Goal: Information Seeking & Learning: Learn about a topic

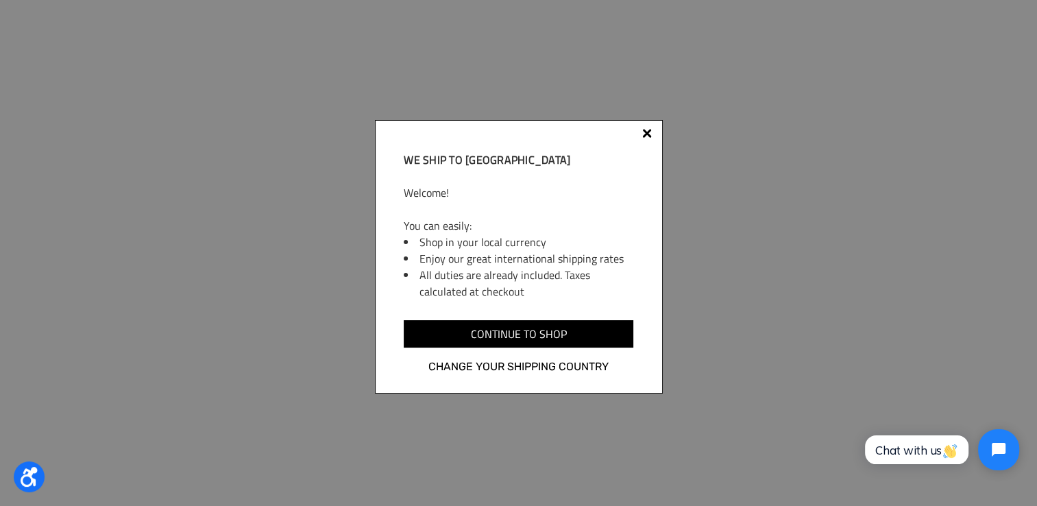
scroll to position [480, 0]
click at [652, 133] on div "We ship to [GEOGRAPHIC_DATA] Welcome! You can easily: Shop in your local curren…" at bounding box center [519, 256] width 288 height 273
click at [647, 135] on div at bounding box center [647, 134] width 10 height 10
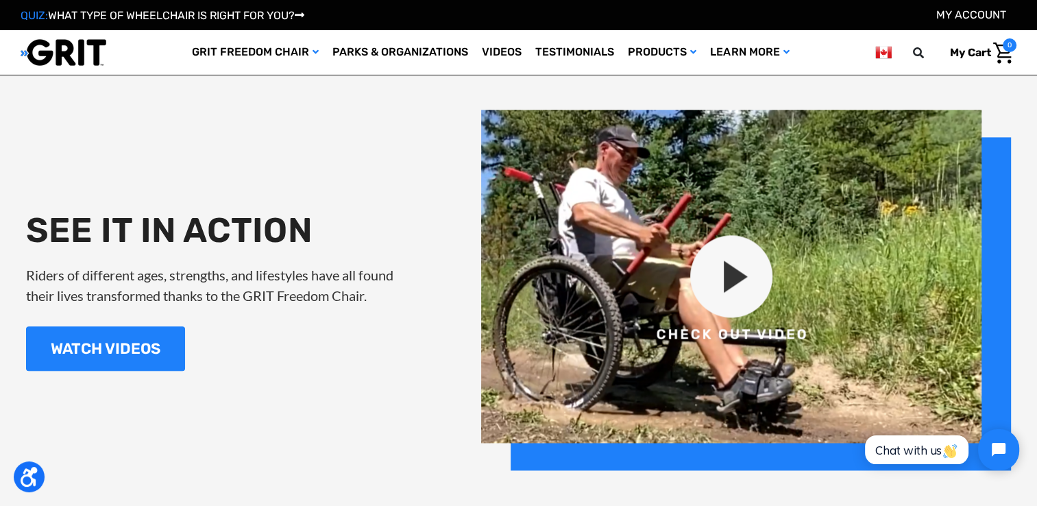
scroll to position [1507, 0]
click at [745, 279] on img at bounding box center [746, 290] width 530 height 360
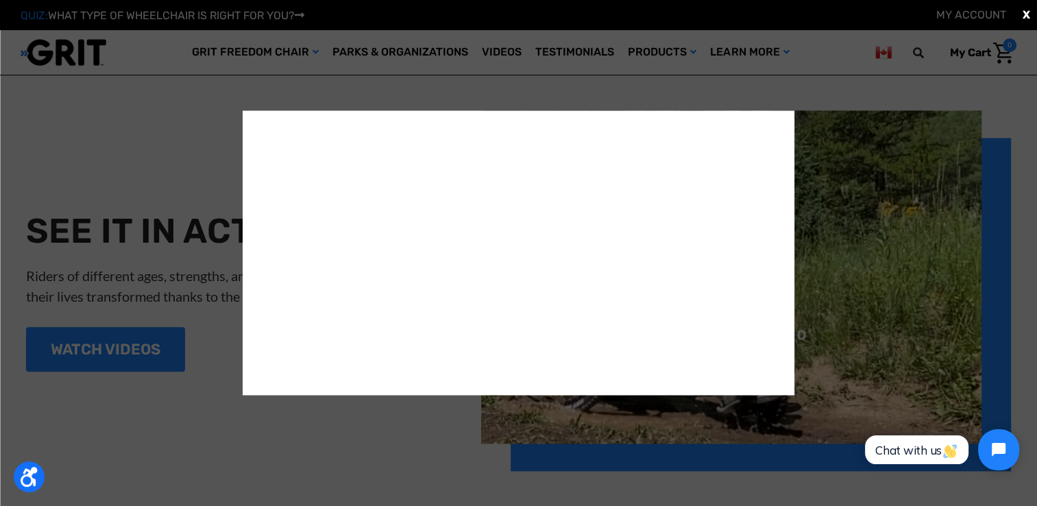
click at [1025, 14] on span "X" at bounding box center [1026, 15] width 8 height 16
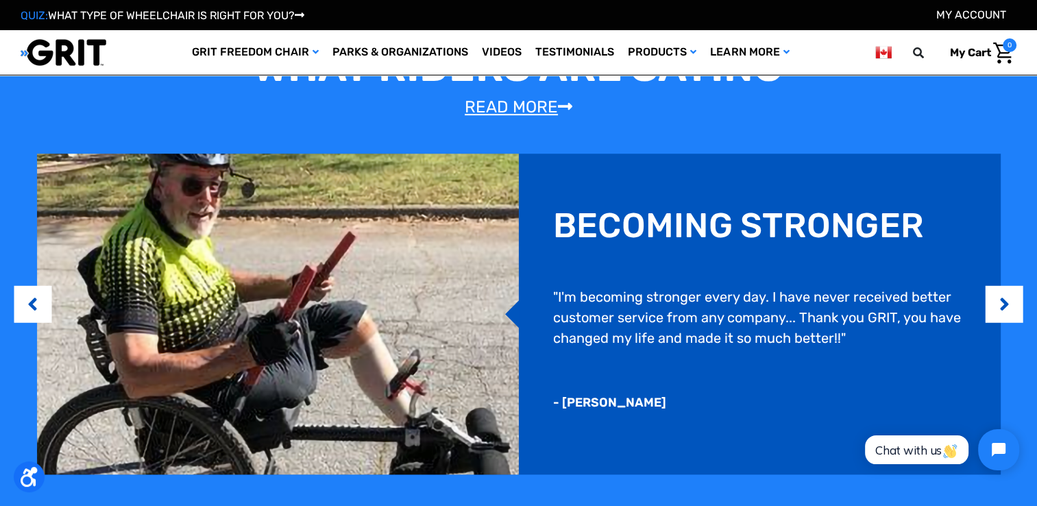
scroll to position [959, 0]
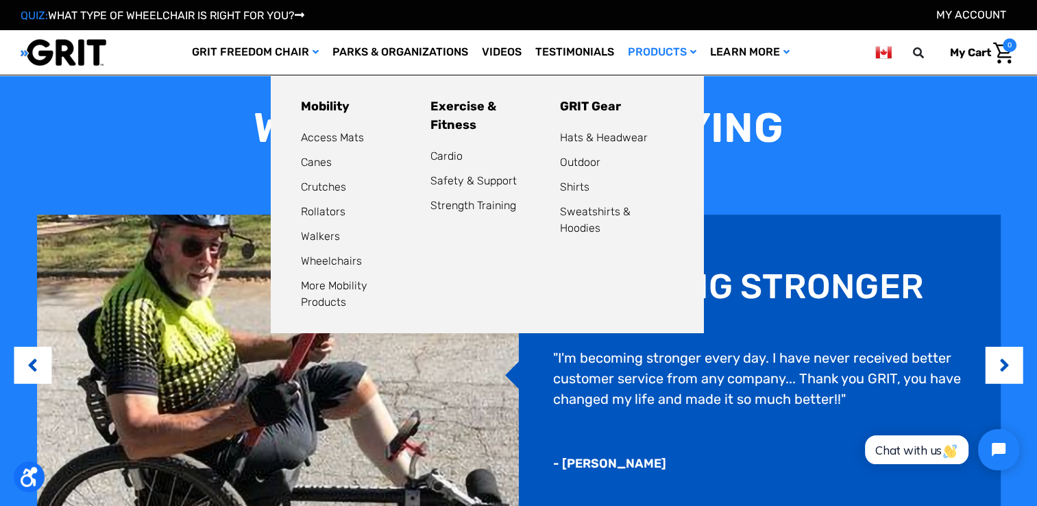
click at [668, 48] on link "Products" at bounding box center [662, 52] width 82 height 45
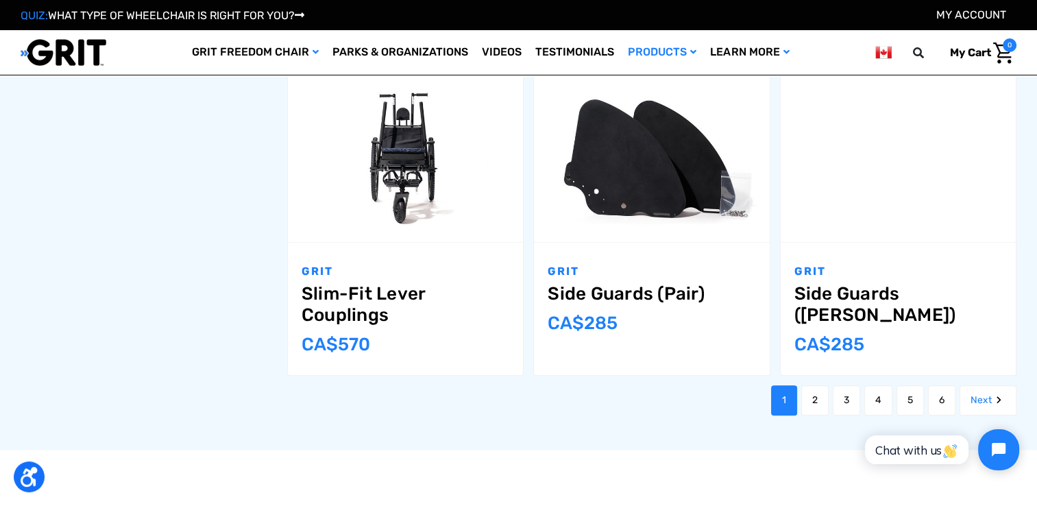
scroll to position [1507, 0]
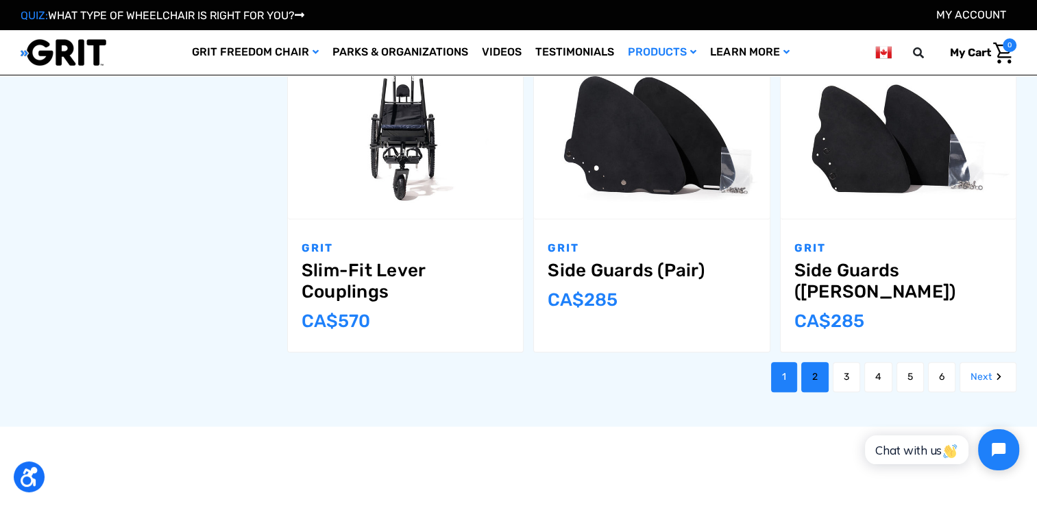
click at [810, 375] on link "2" at bounding box center [814, 377] width 27 height 30
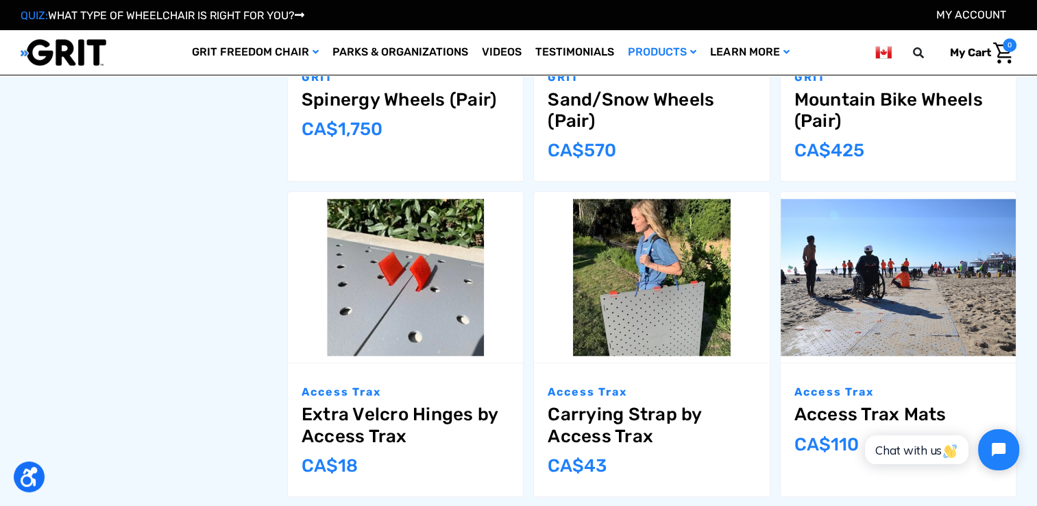
scroll to position [1439, 0]
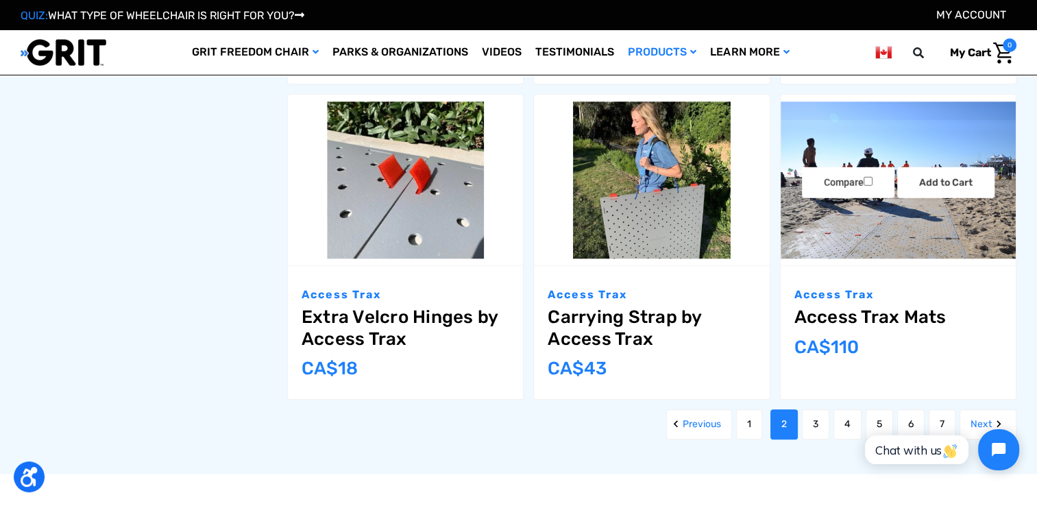
click at [907, 234] on img "Access Trax Mats,$77.00\a" at bounding box center [897, 179] width 235 height 157
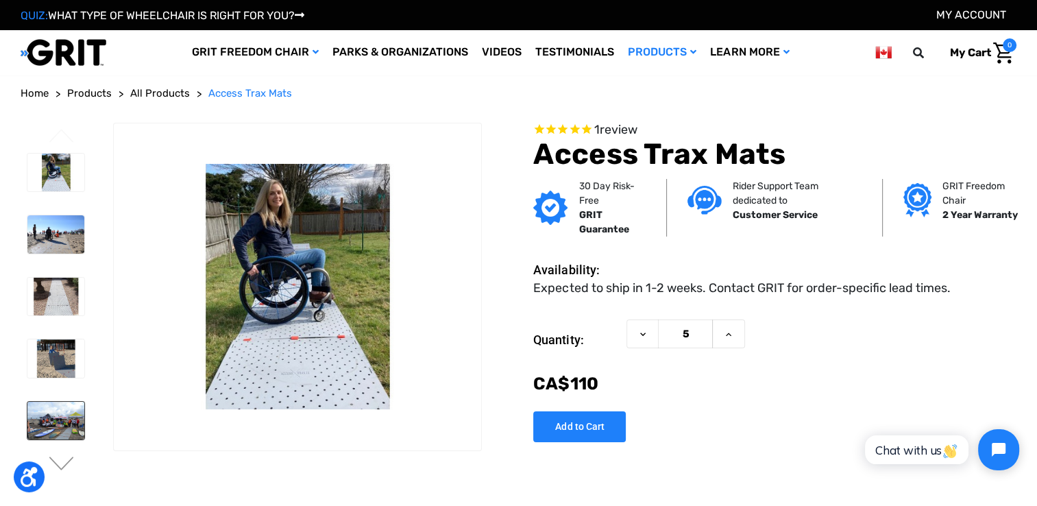
click at [64, 425] on img at bounding box center [55, 420] width 57 height 38
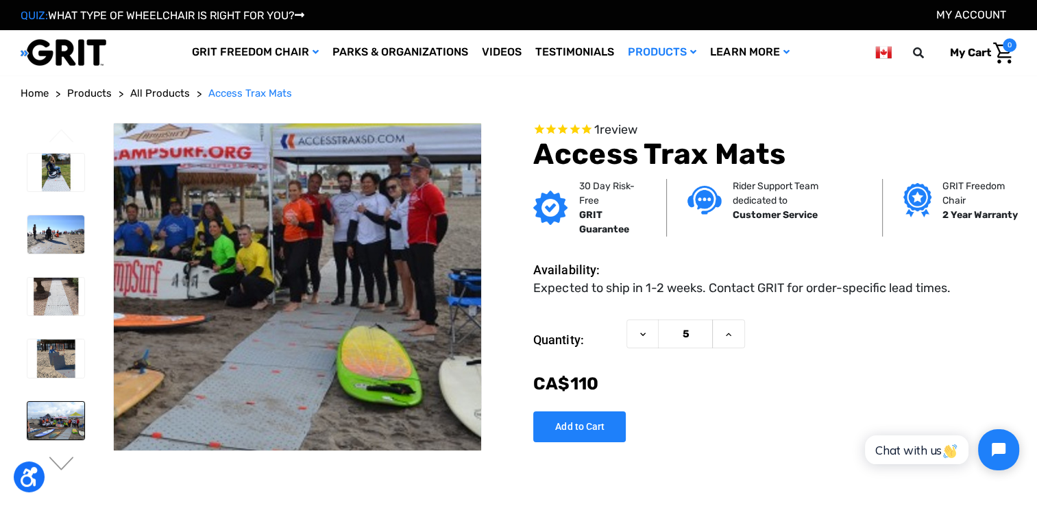
drag, startPoint x: 398, startPoint y: 444, endPoint x: 353, endPoint y: 463, distance: 49.1
click at [353, 463] on section "Previous Next" at bounding box center [251, 301] width 471 height 356
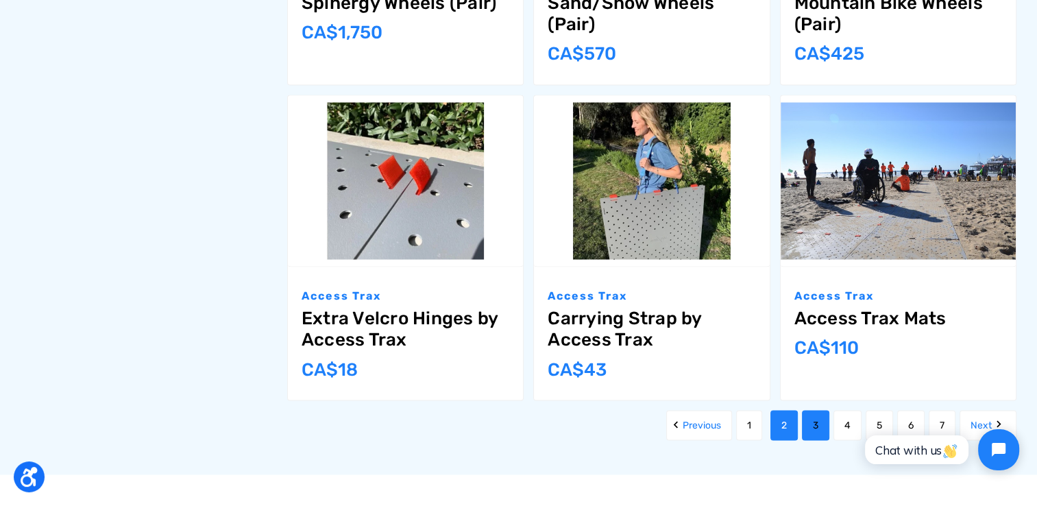
click at [817, 426] on link "3" at bounding box center [815, 425] width 27 height 30
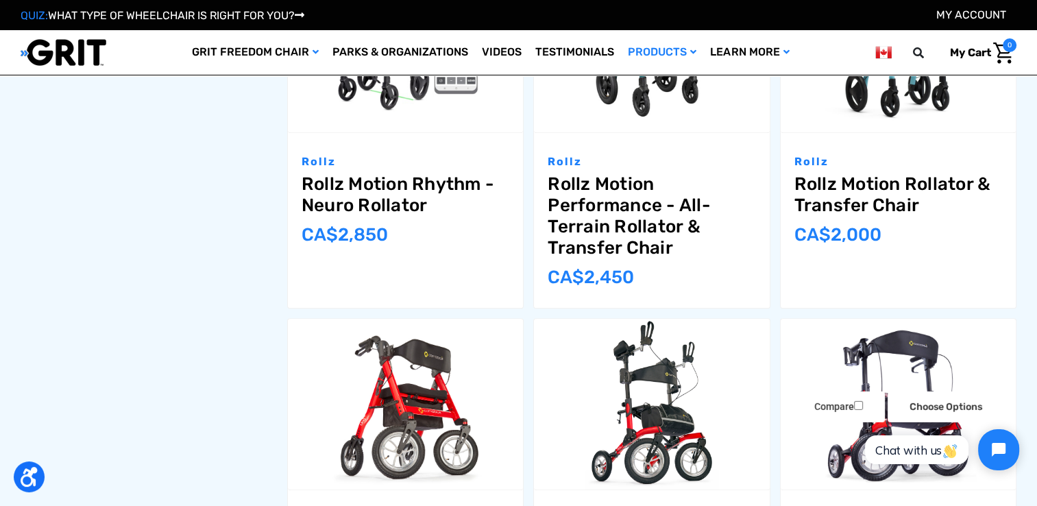
scroll to position [1507, 0]
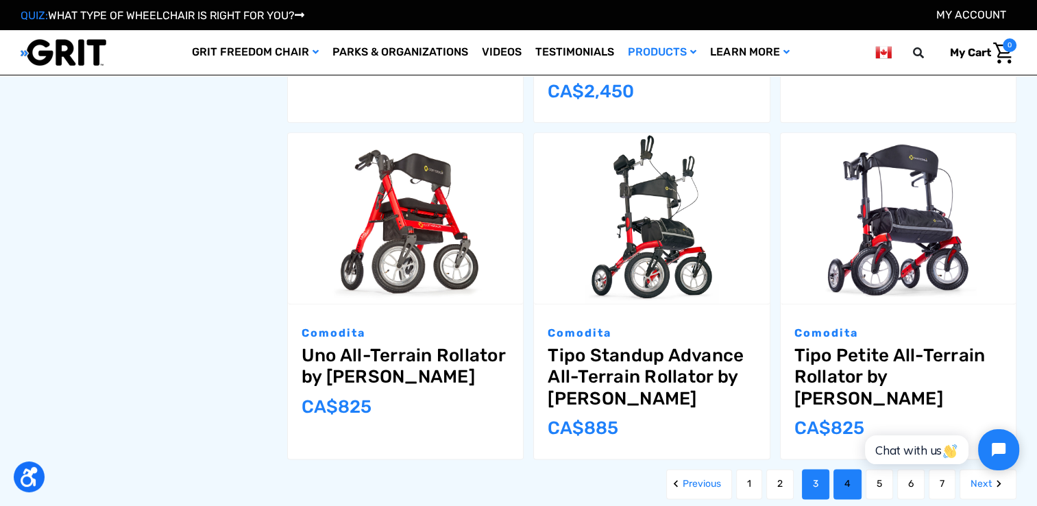
click at [850, 469] on link "4" at bounding box center [847, 484] width 28 height 30
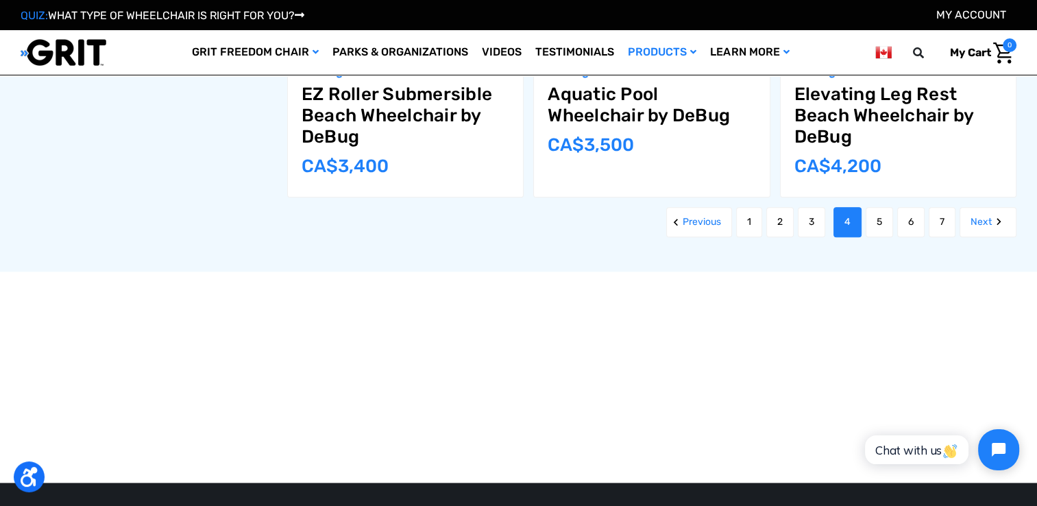
scroll to position [1713, 0]
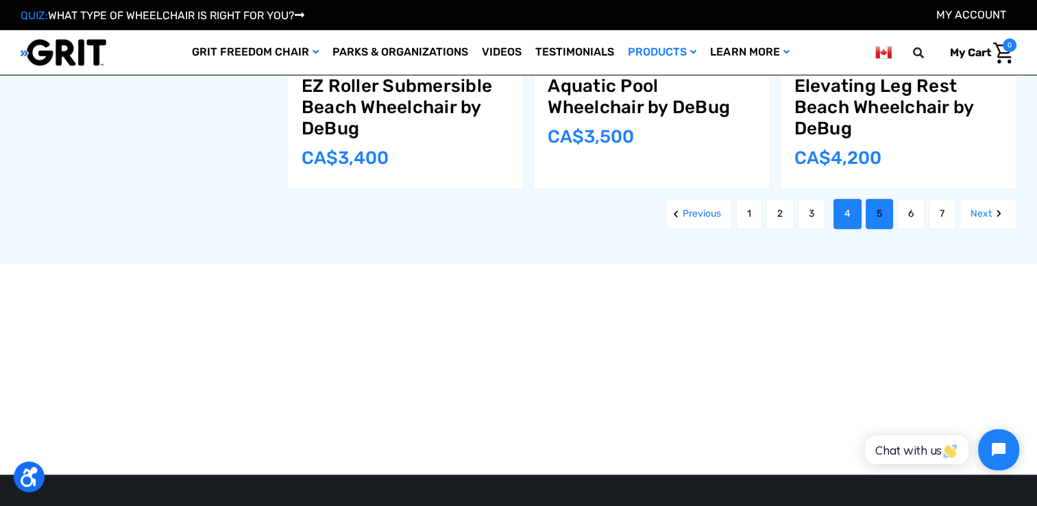
click at [875, 200] on link "5" at bounding box center [878, 214] width 27 height 30
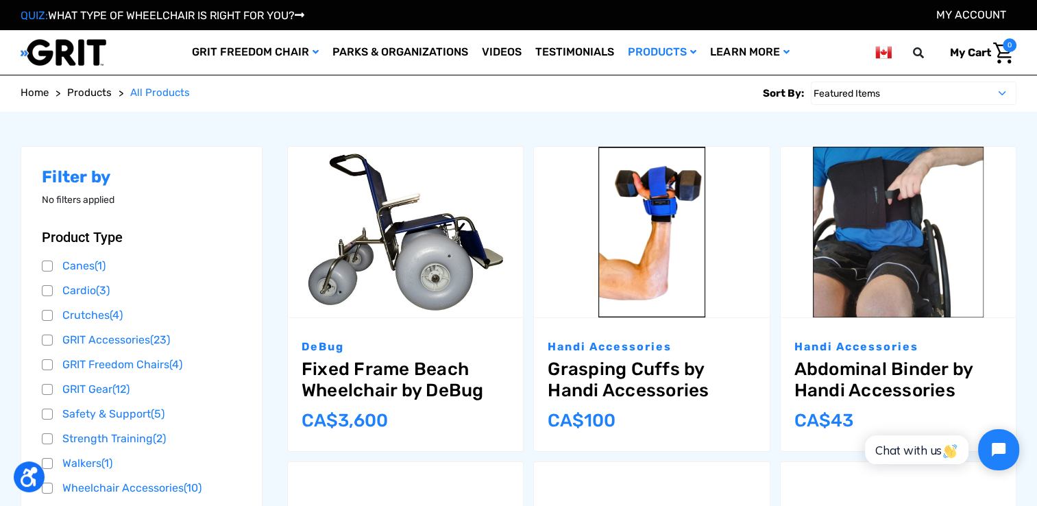
scroll to position [343, 0]
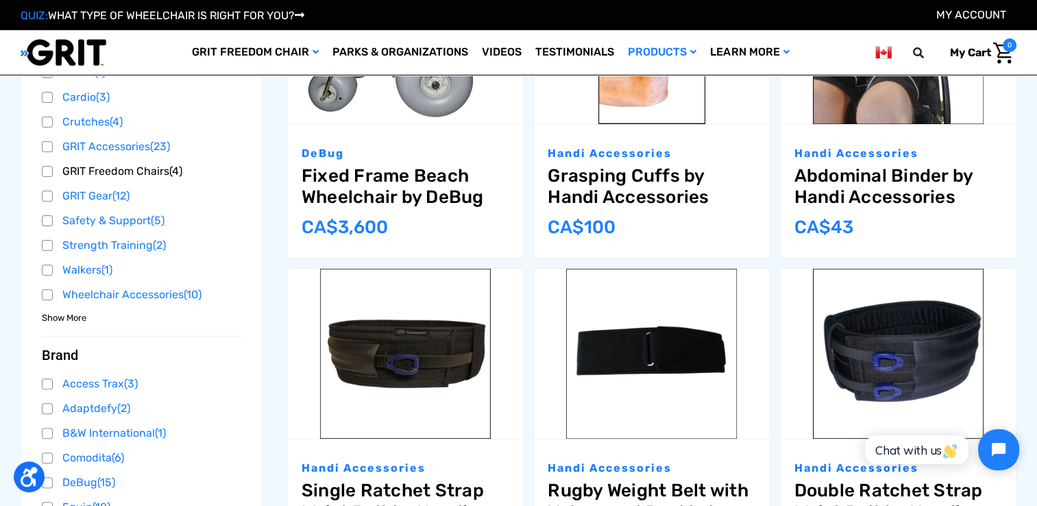
click at [132, 167] on link "GRIT Freedom Chairs (4)" at bounding box center [141, 171] width 199 height 21
